Goal: Register for event/course

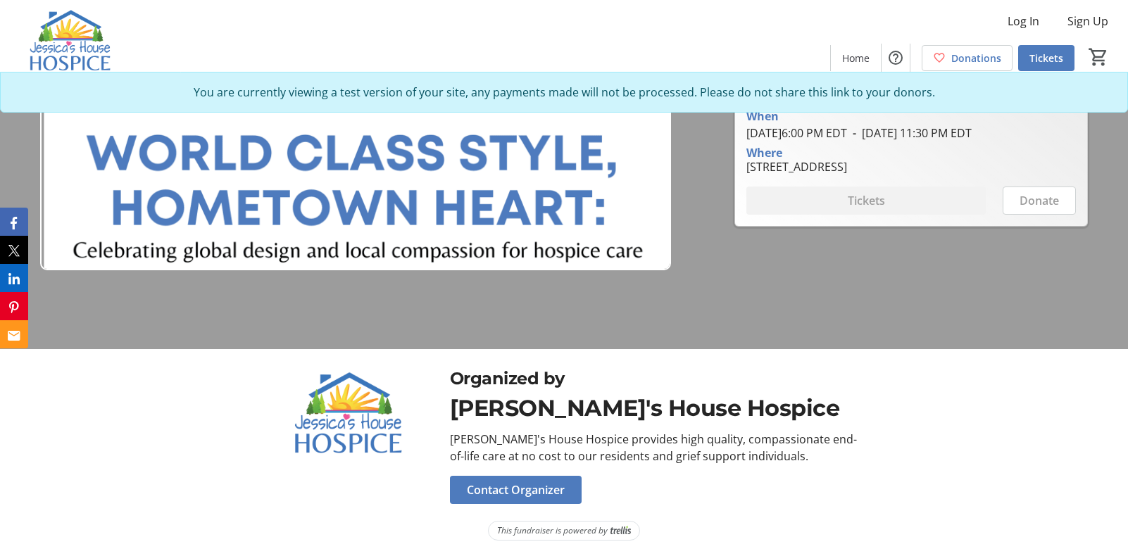
scroll to position [208, 0]
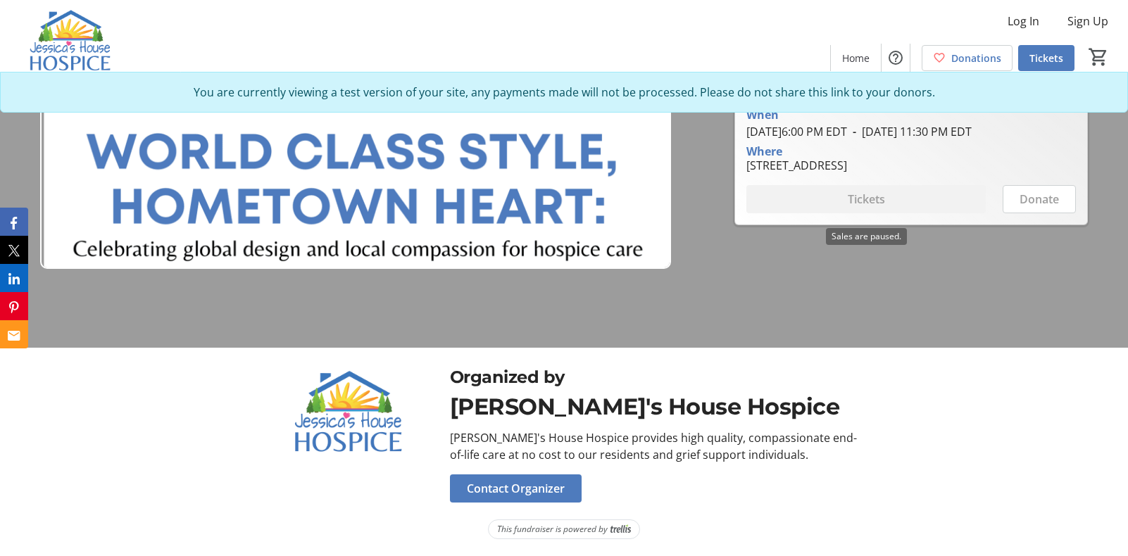
click at [838, 210] on div "Tickets" at bounding box center [865, 199] width 239 height 28
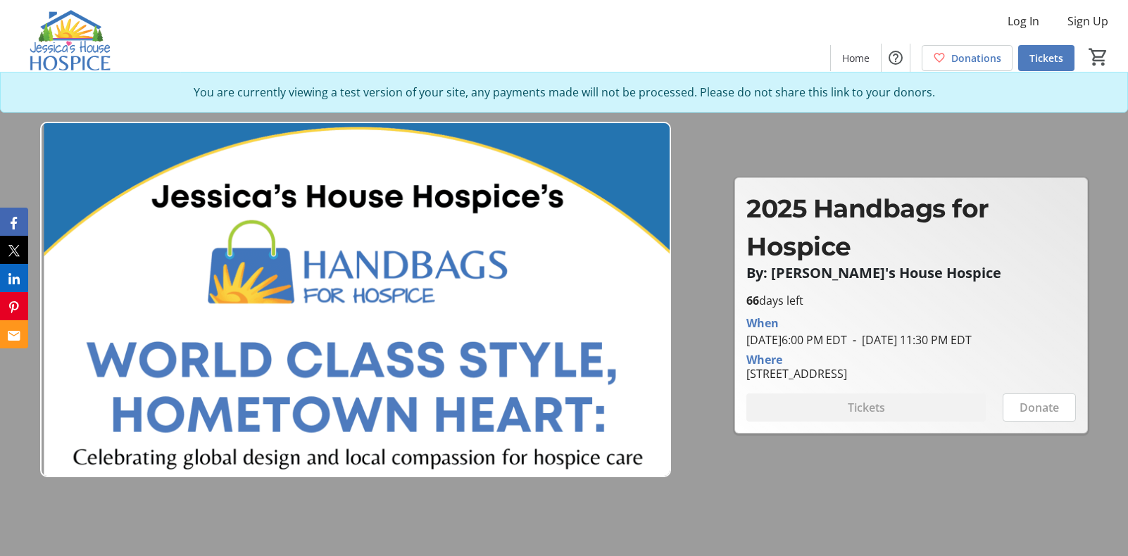
click at [70, 46] on img at bounding box center [70, 41] width 125 height 70
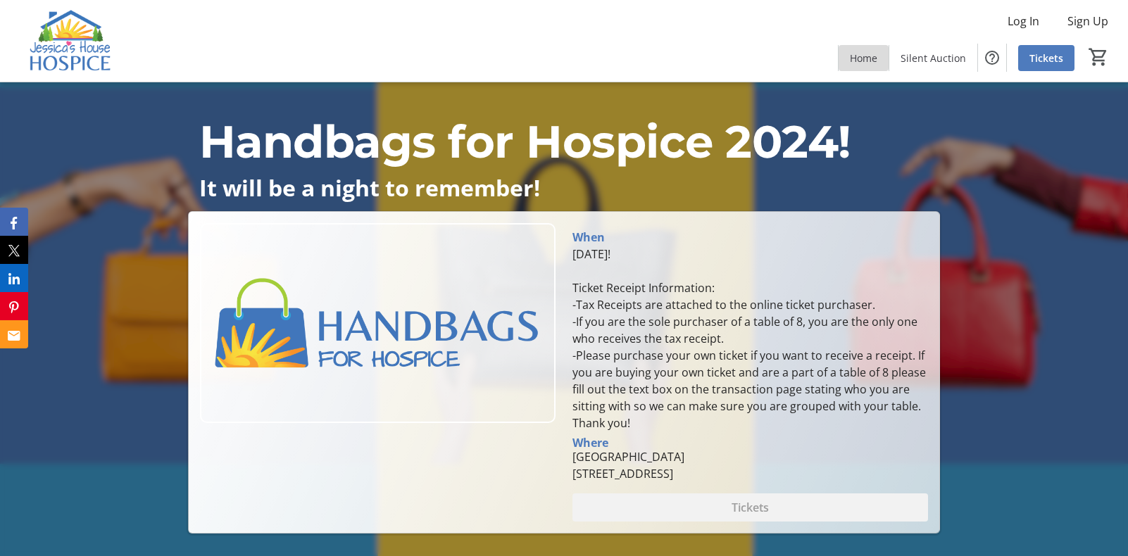
click at [870, 60] on span "Home" at bounding box center [863, 58] width 27 height 15
